Goal: Find specific page/section: Find specific page/section

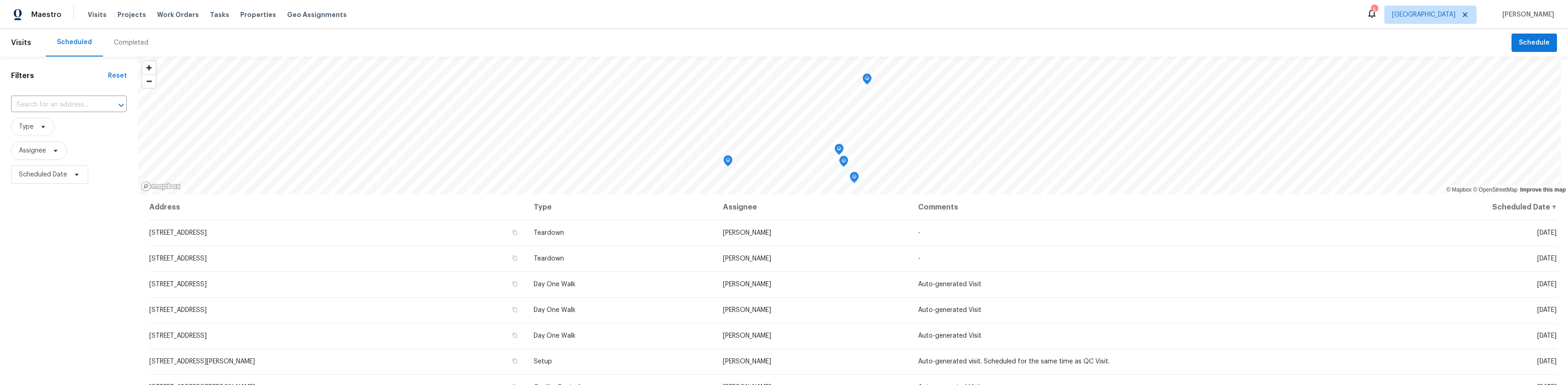
scroll to position [124, 0]
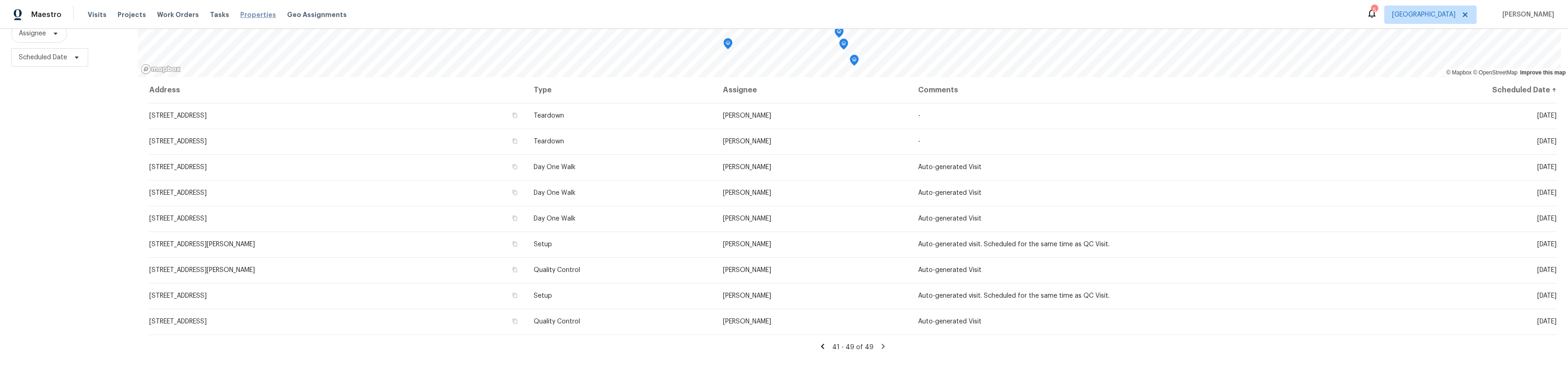
click at [240, 18] on span "Properties" at bounding box center [258, 14] width 35 height 9
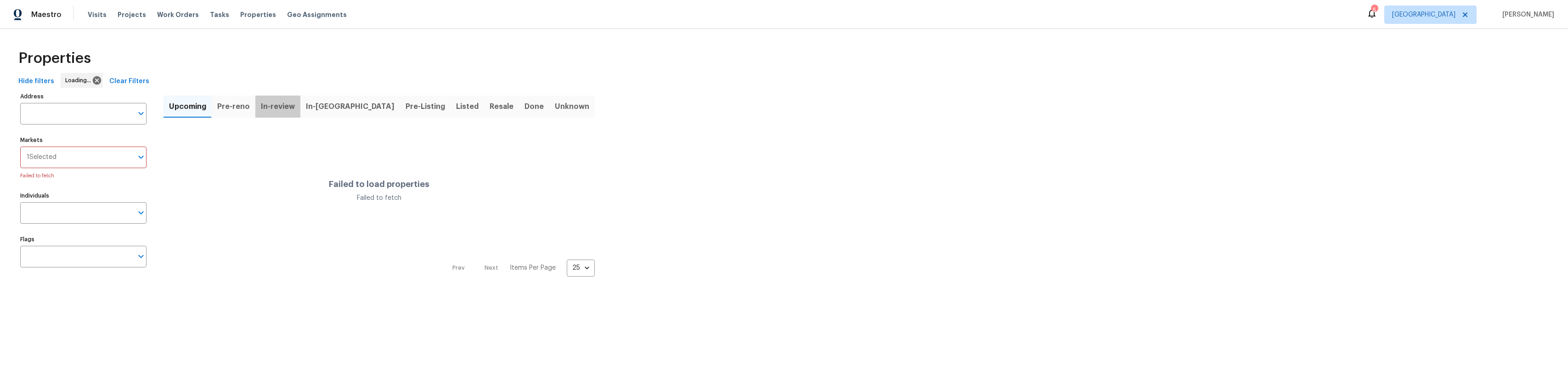
click at [283, 107] on span "In-review" at bounding box center [278, 106] width 34 height 13
click at [127, 159] on input "Markets" at bounding box center [80, 157] width 106 height 22
type input "los"
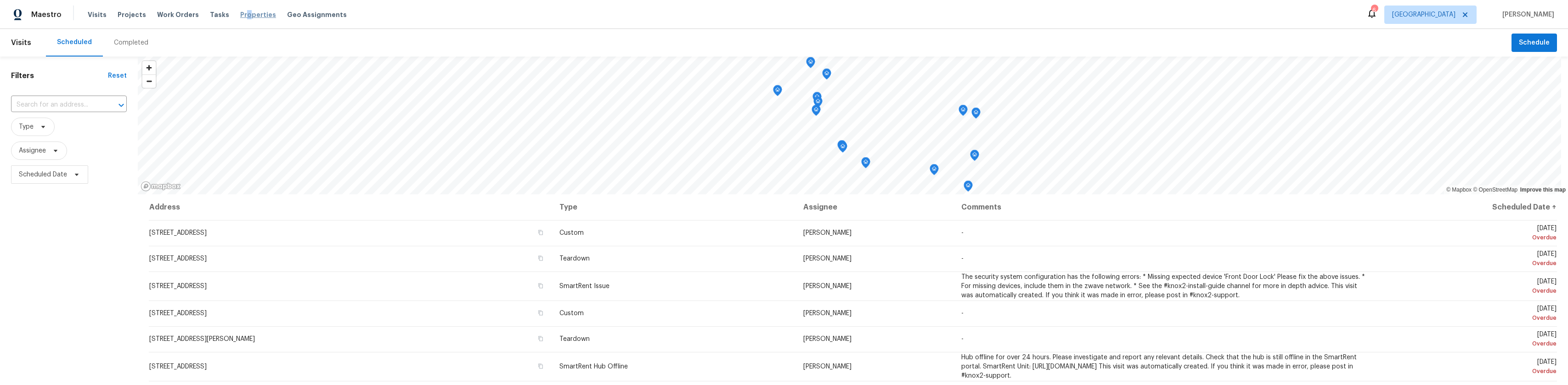
click at [240, 17] on span "Properties" at bounding box center [258, 14] width 35 height 9
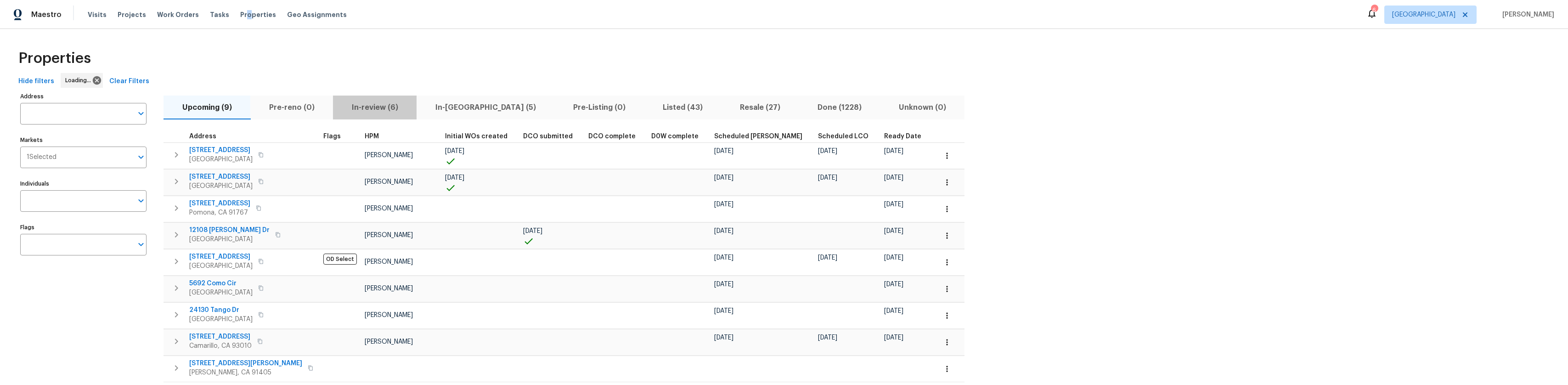
click at [397, 110] on span "In-review (6)" at bounding box center [375, 107] width 73 height 13
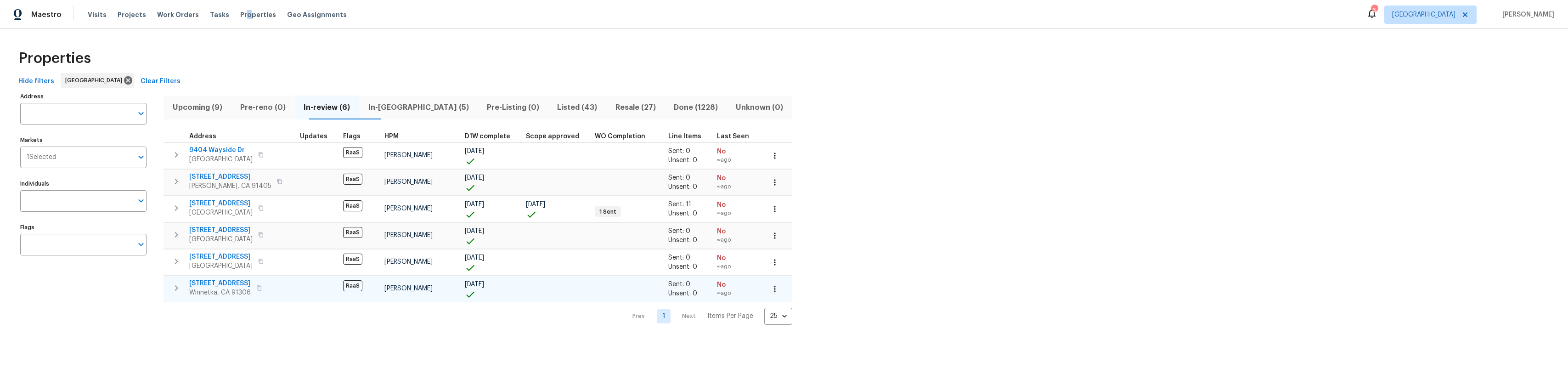
click at [218, 280] on span "7401 Casaba Ave" at bounding box center [220, 283] width 61 height 9
click at [47, 14] on span "Maestro" at bounding box center [47, 14] width 31 height 9
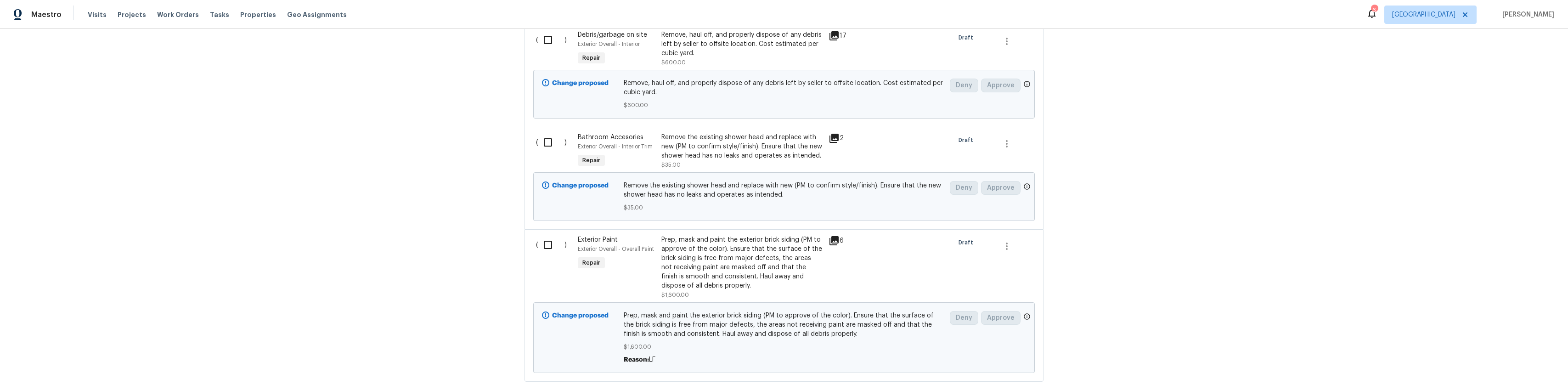
scroll to position [275, 0]
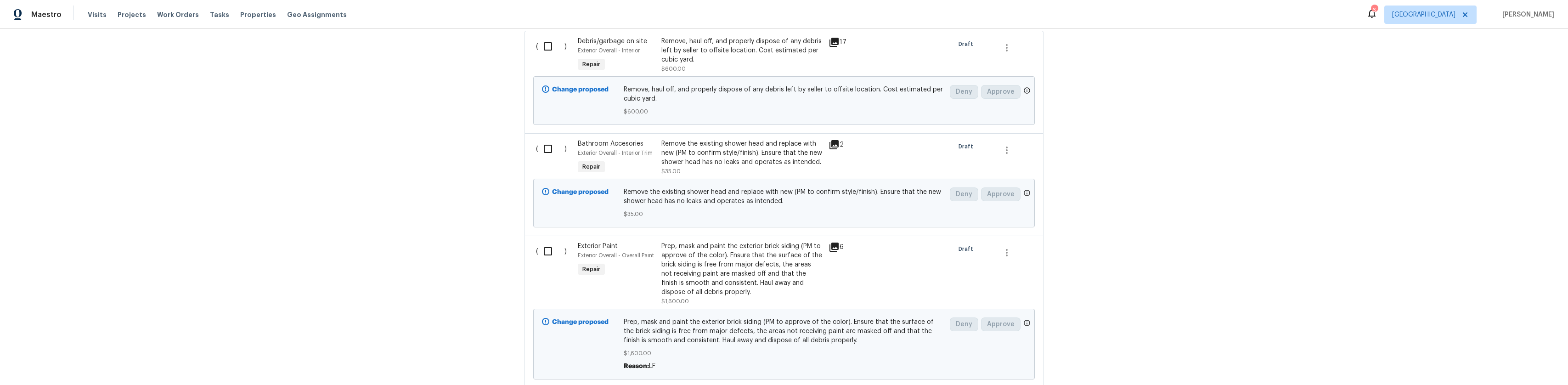
click at [832, 250] on icon at bounding box center [833, 246] width 9 height 9
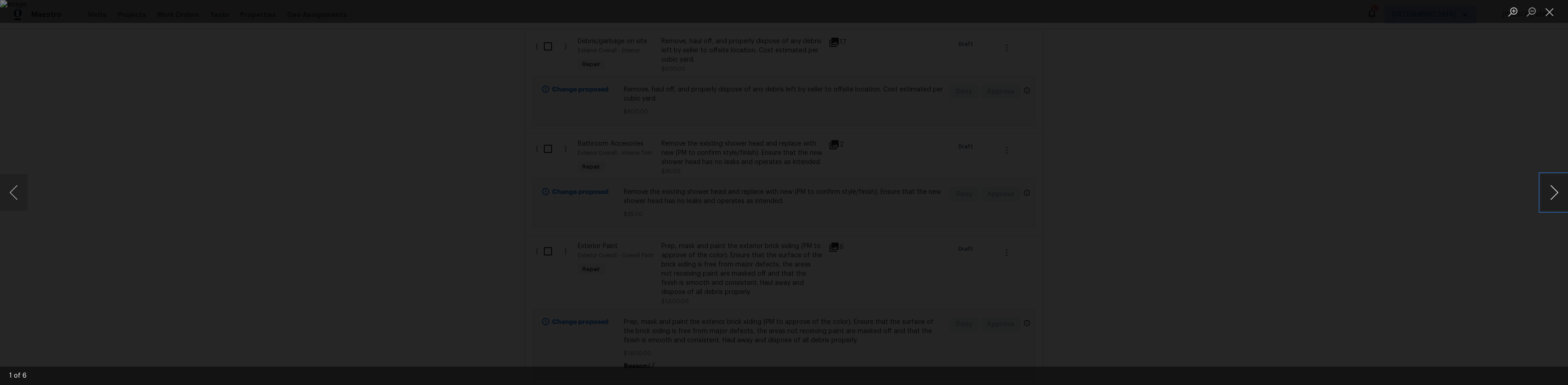
click at [1544, 199] on button "Next image" at bounding box center [1554, 192] width 27 height 37
click at [1544, 198] on button "Next image" at bounding box center [1554, 192] width 27 height 37
click at [1545, 195] on button "Next image" at bounding box center [1554, 192] width 27 height 37
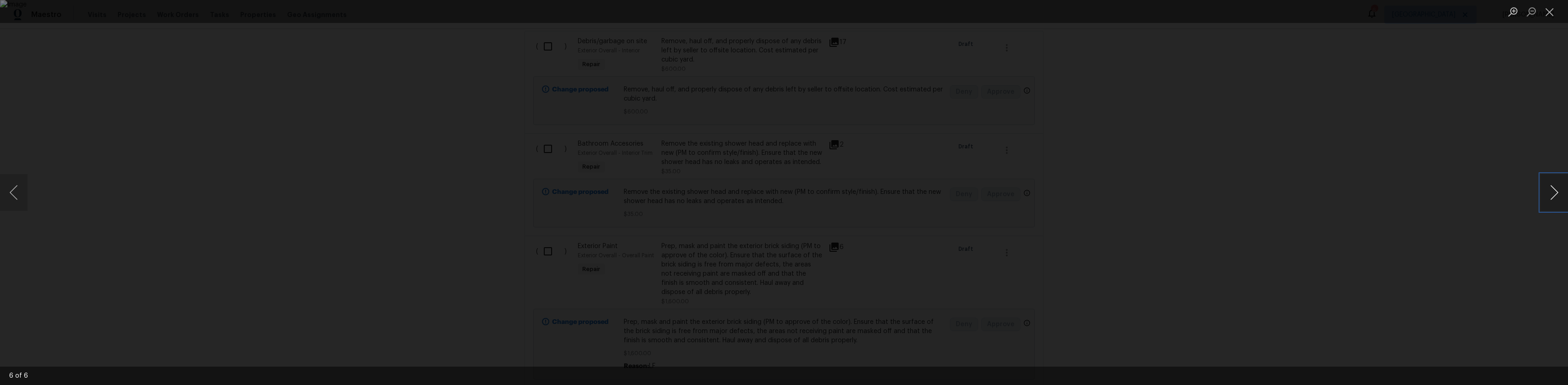
click at [1543, 194] on button "Next image" at bounding box center [1554, 192] width 27 height 37
click at [1274, 133] on div "Lightbox" at bounding box center [784, 192] width 1568 height 385
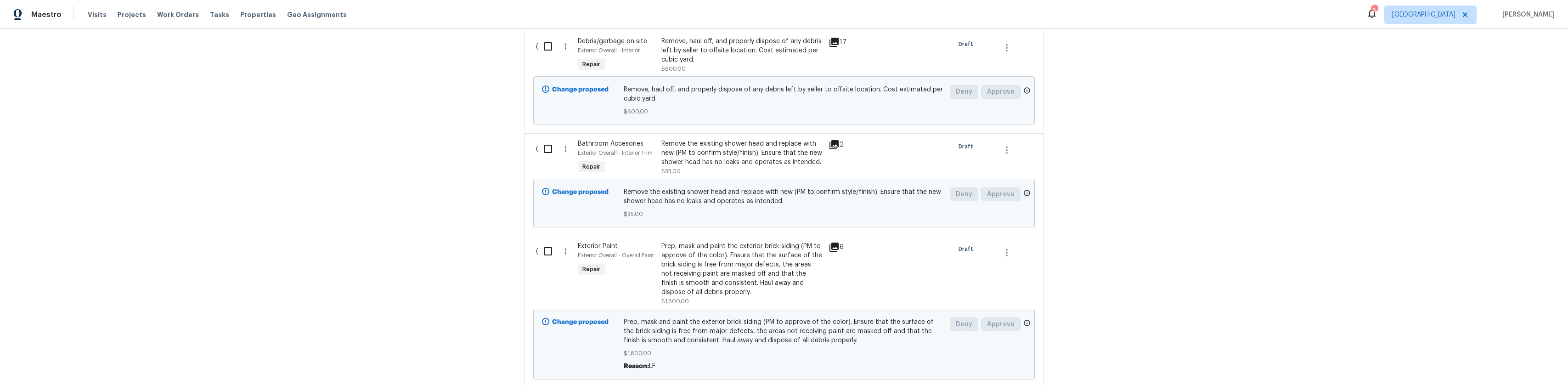
scroll to position [321, 0]
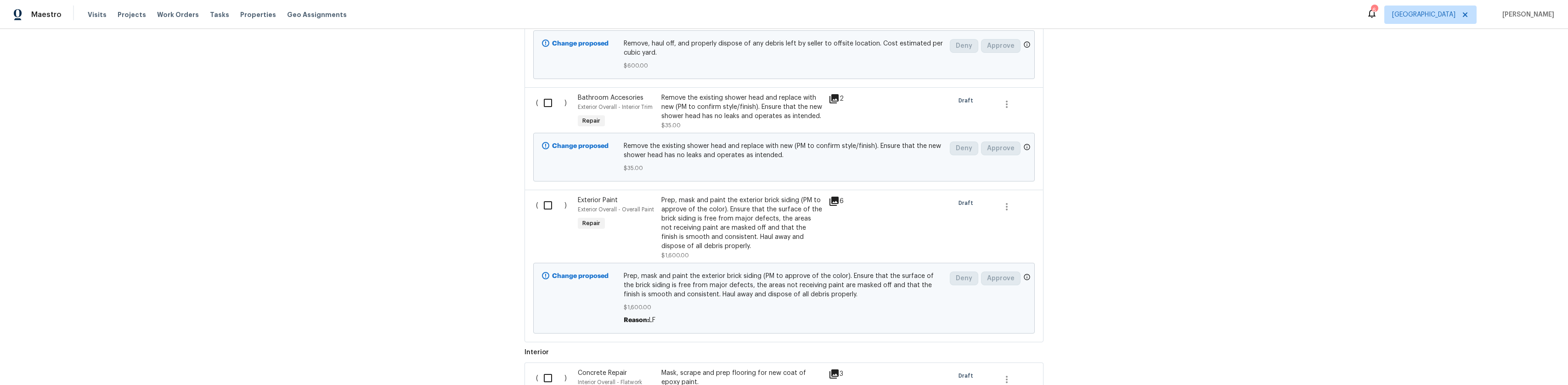
click at [833, 206] on icon at bounding box center [834, 201] width 11 height 11
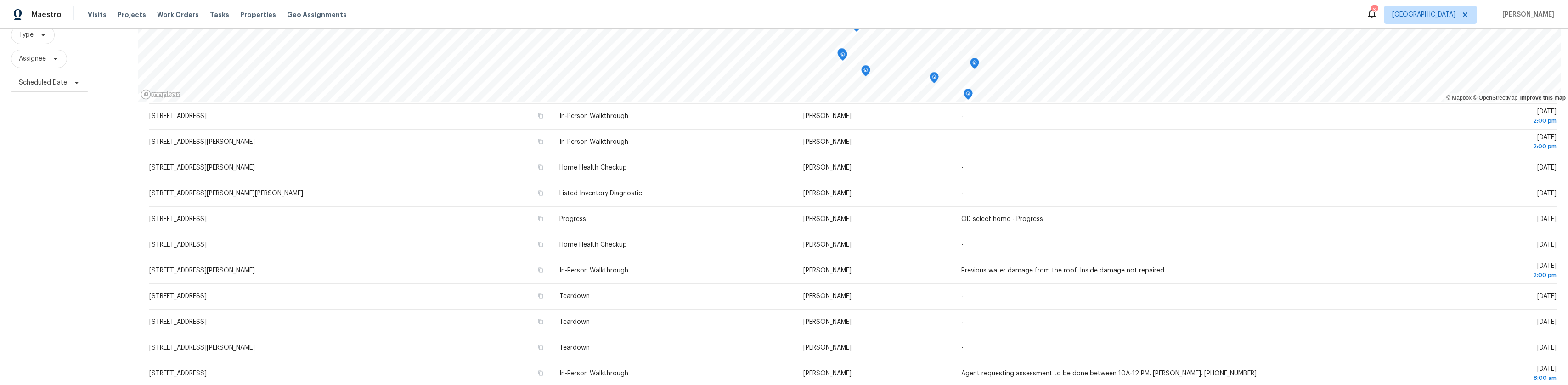
scroll to position [124, 0]
